Goal: Information Seeking & Learning: Find specific fact

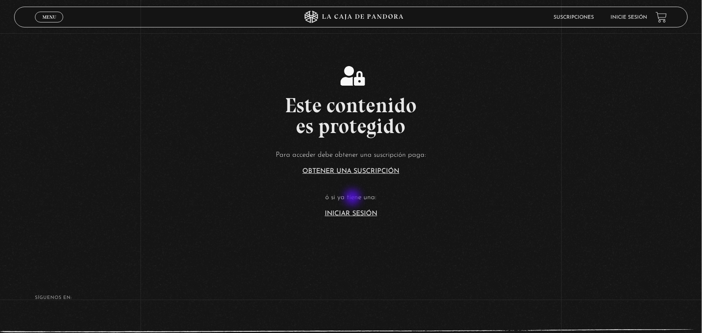
click at [353, 198] on p "ó si ya tiene una:" at bounding box center [351, 197] width 702 height 13
click at [346, 210] on link "Iniciar Sesión" at bounding box center [351, 213] width 52 height 7
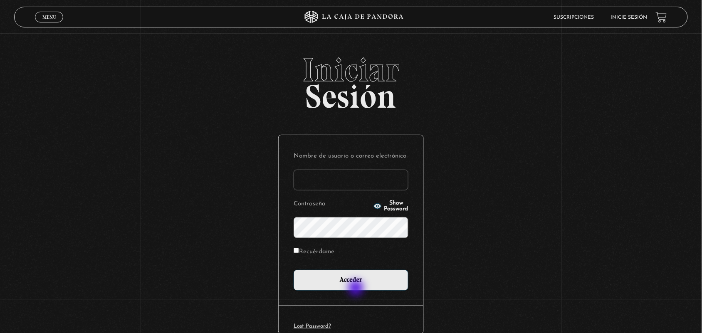
type input "ANGE-LU"
click at [355, 292] on div "Nombre de usuario o correo electrónico ANGE-LU Contraseña Show Password Recuérd…" at bounding box center [350, 220] width 145 height 170
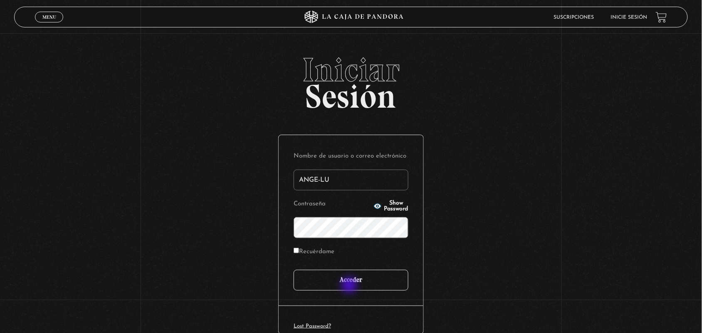
click at [349, 286] on input "Acceder" at bounding box center [350, 280] width 115 height 21
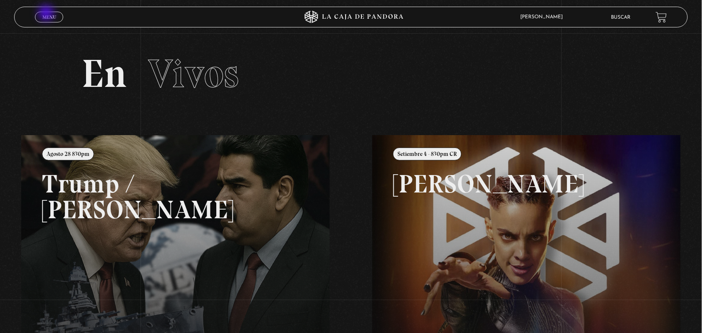
click at [47, 15] on span "Menu" at bounding box center [49, 17] width 14 height 5
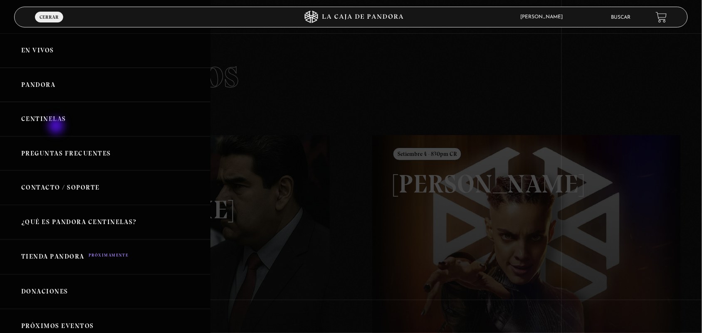
click at [57, 127] on link "Centinelas" at bounding box center [105, 119] width 210 height 34
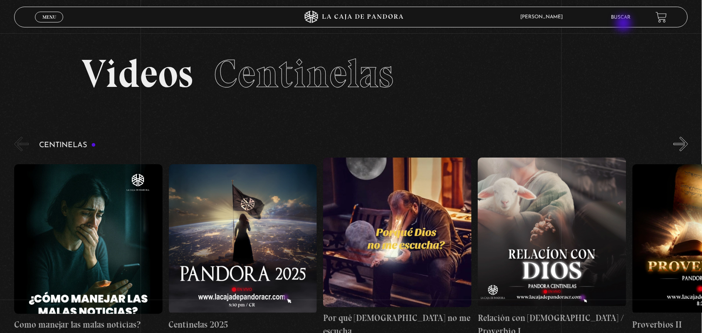
click at [624, 24] on div "[PERSON_NAME] En vivos Pandora Centinelas Mi cuenta [PERSON_NAME] [GEOGRAPHIC_D…" at bounding box center [561, 16] width 210 height 19
click at [618, 12] on li "Buscar" at bounding box center [621, 17] width 20 height 13
click at [622, 17] on link "Buscar" at bounding box center [621, 17] width 20 height 5
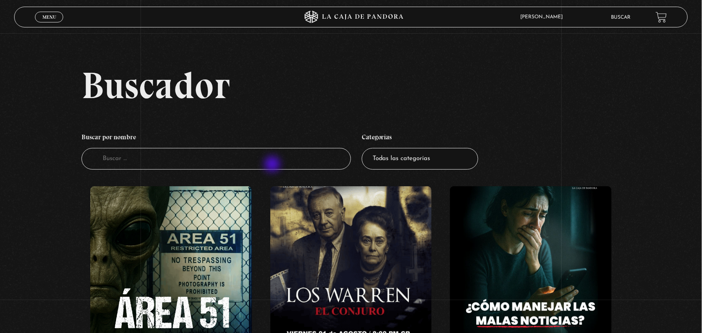
click at [273, 165] on input "Buscador" at bounding box center [215, 159] width 269 height 22
type input "apago"
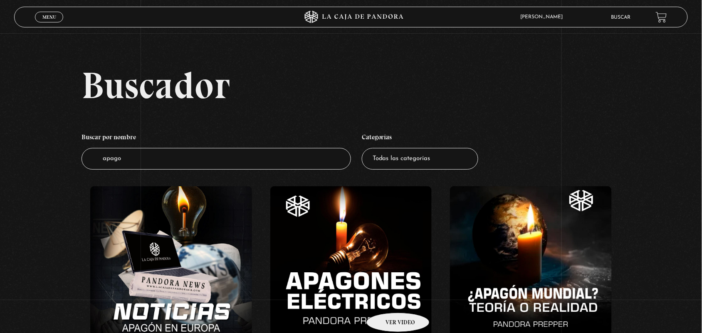
click at [387, 300] on figure at bounding box center [351, 261] width 162 height 150
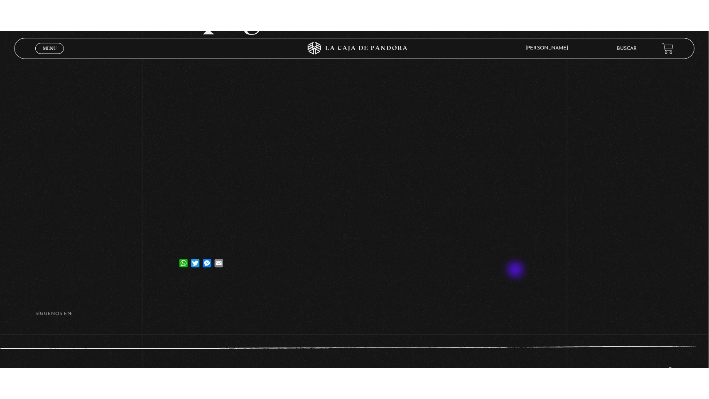
scroll to position [102, 0]
